Goal: Task Accomplishment & Management: Use online tool/utility

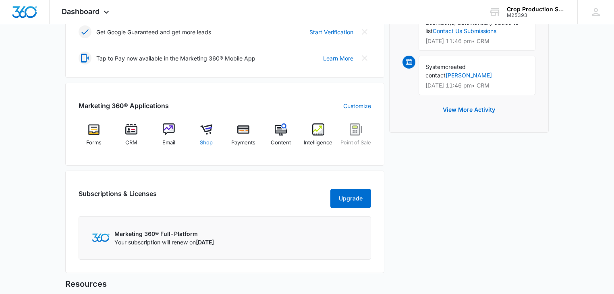
scroll to position [258, 0]
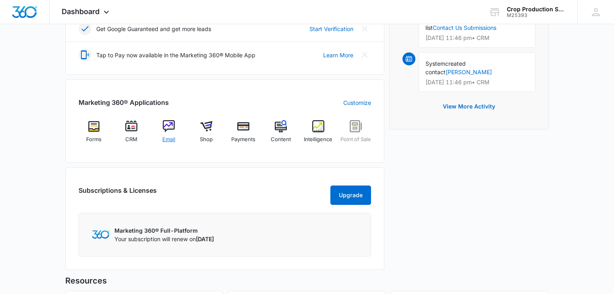
click at [168, 125] on img at bounding box center [169, 126] width 12 height 12
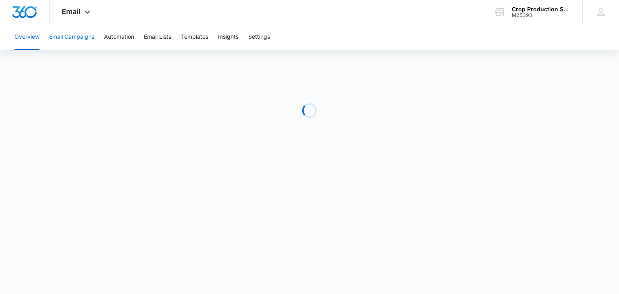
click at [79, 35] on button "Email Campaigns" at bounding box center [71, 37] width 45 height 26
